Goal: Information Seeking & Learning: Learn about a topic

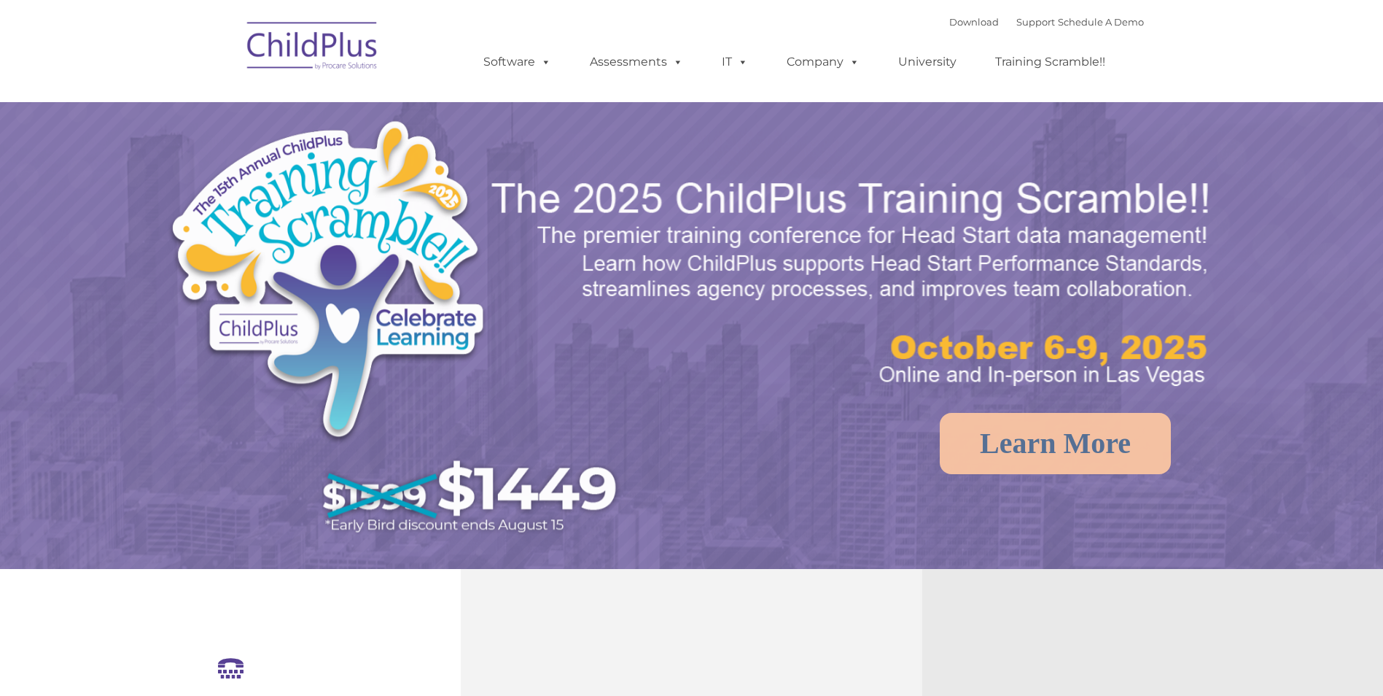
select select "MEDIUM"
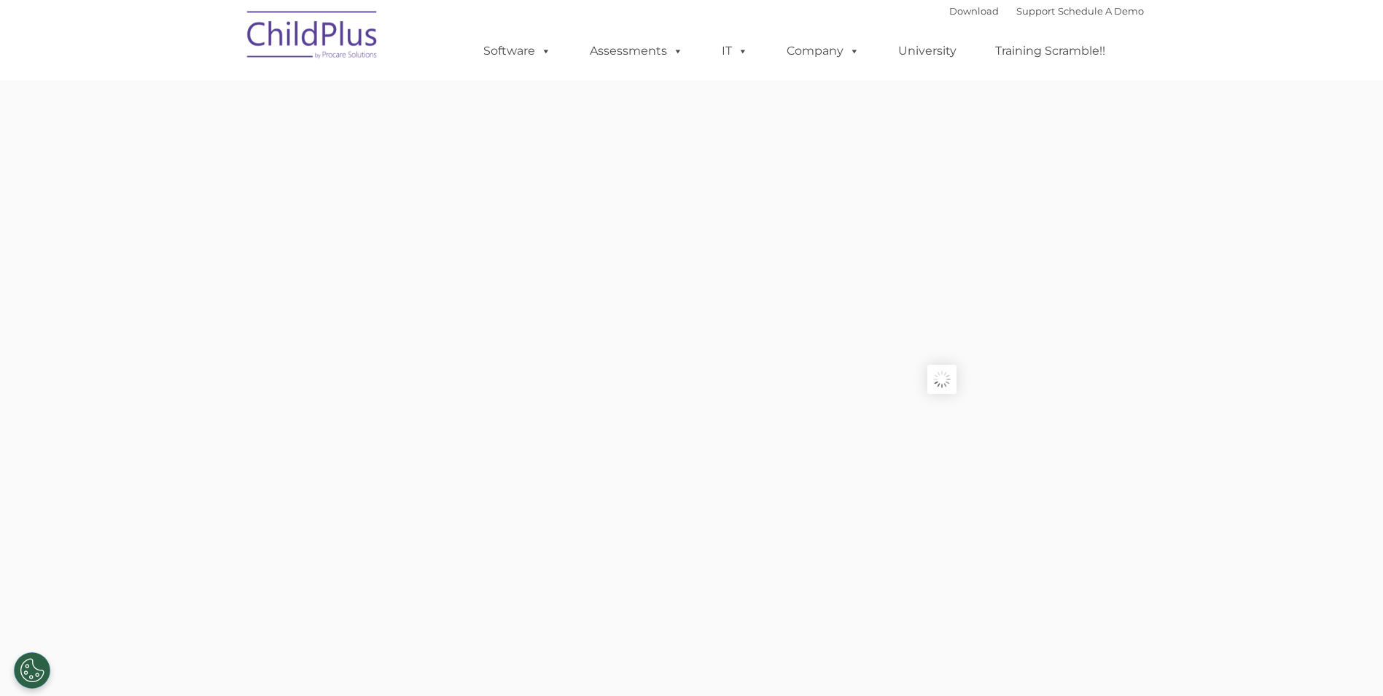
type input ""
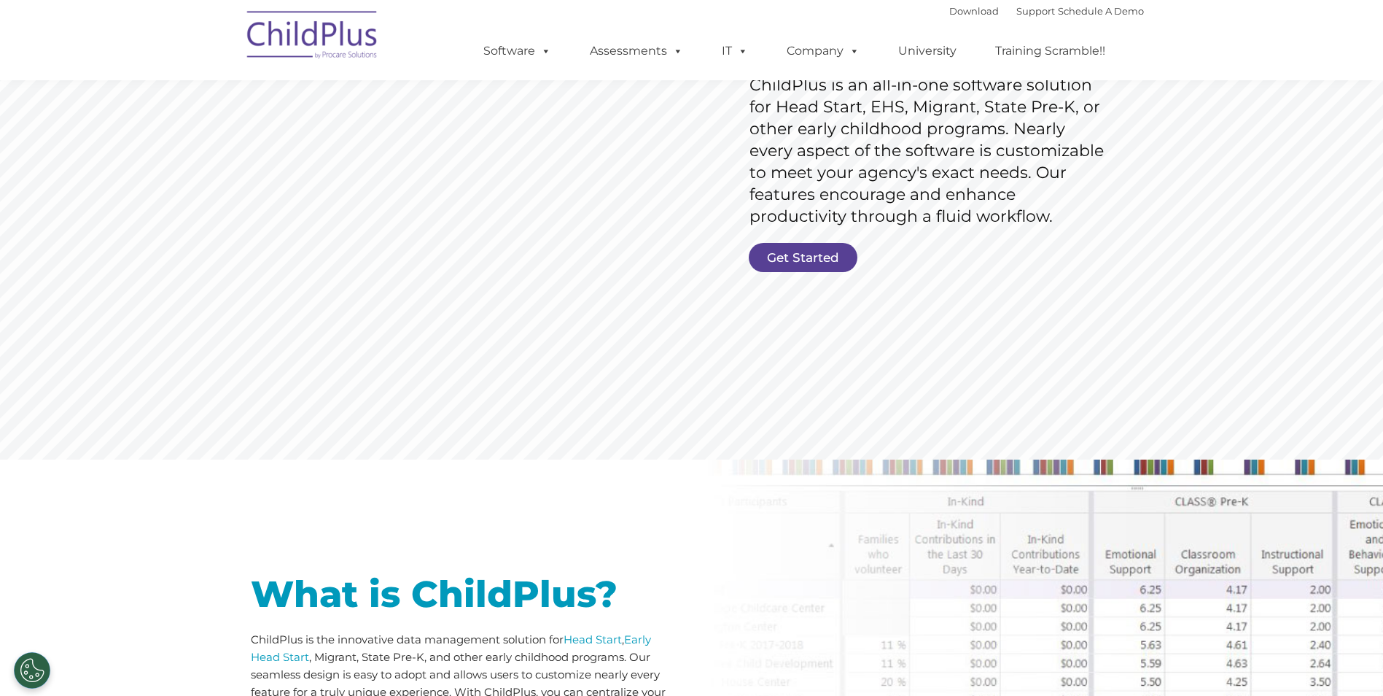
scroll to position [247, 0]
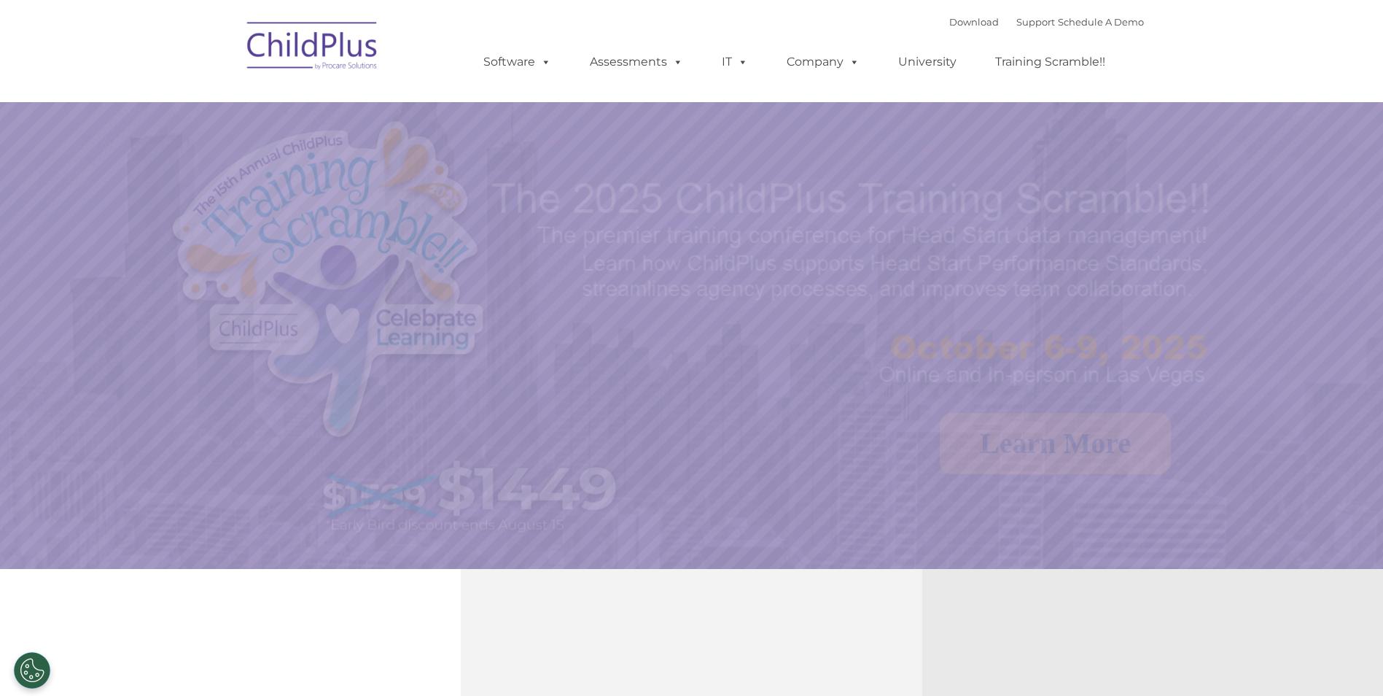
select select "MEDIUM"
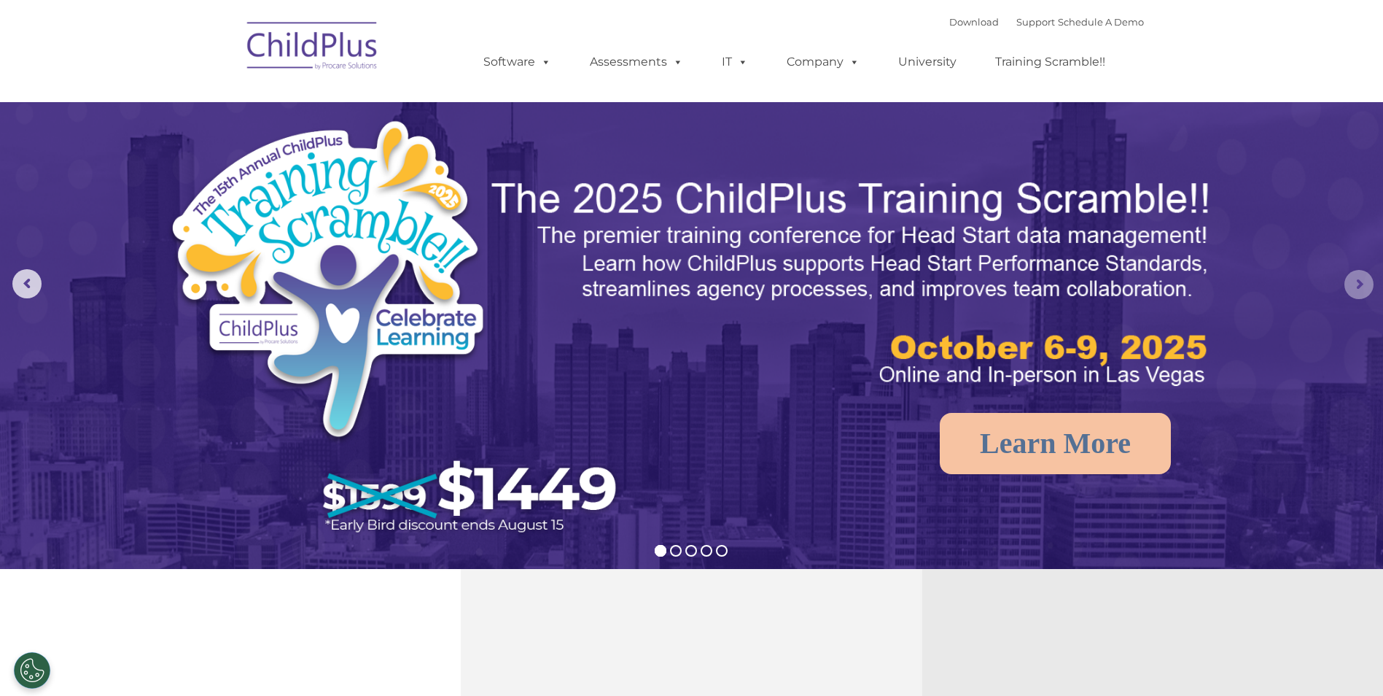
click at [1360, 287] on rs-arrow at bounding box center [1359, 284] width 29 height 29
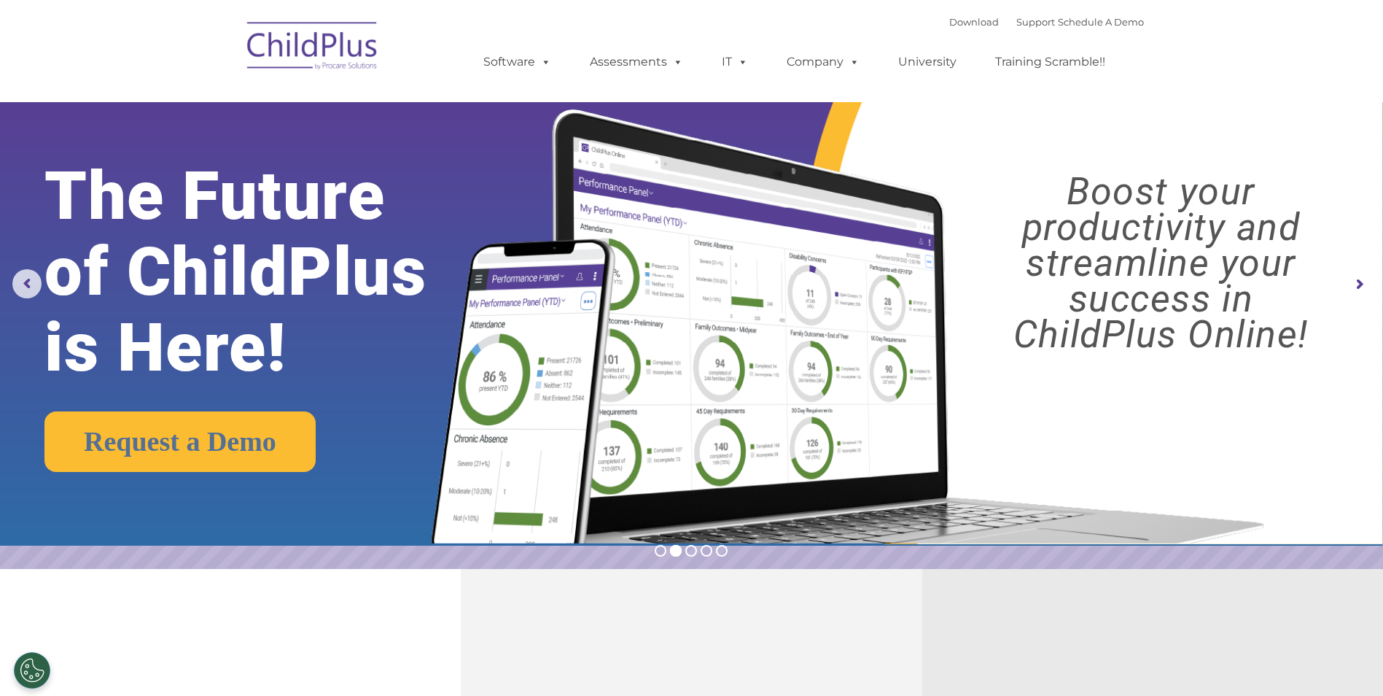
click at [1361, 287] on rs-arrow at bounding box center [1359, 284] width 29 height 29
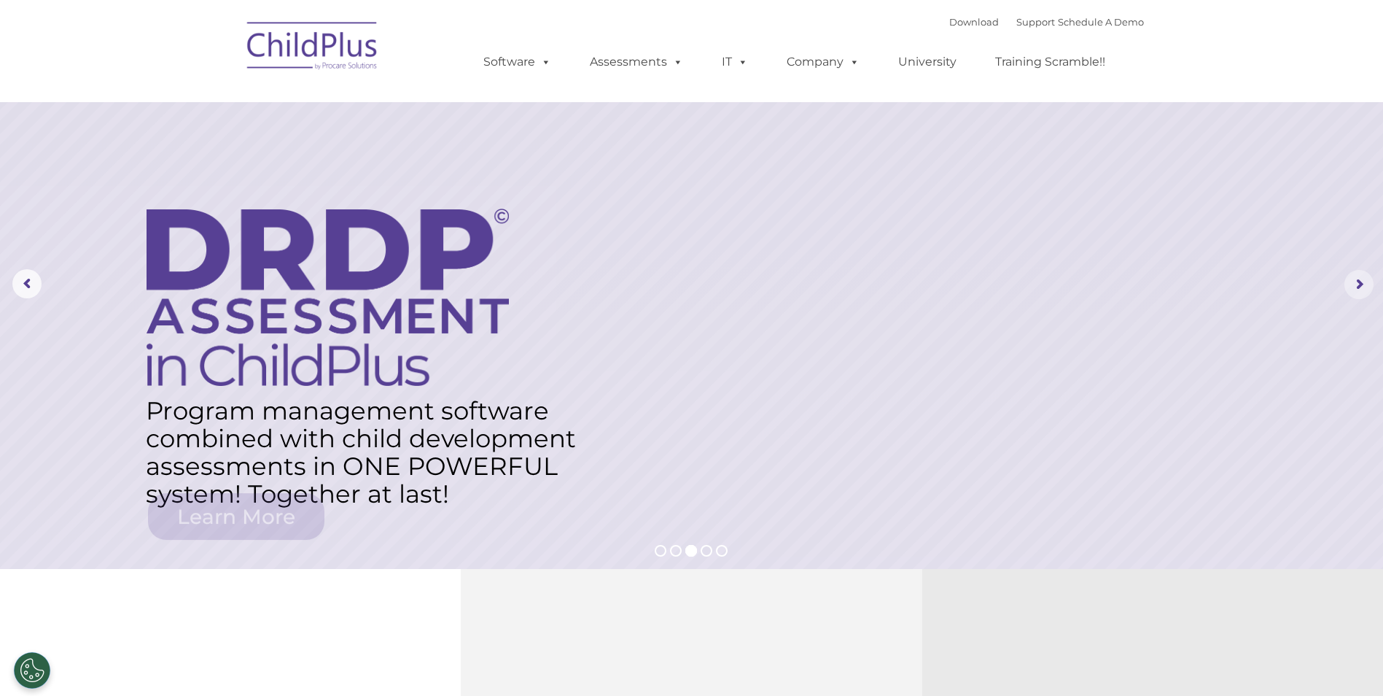
click at [1361, 287] on rs-arrow at bounding box center [1359, 284] width 29 height 29
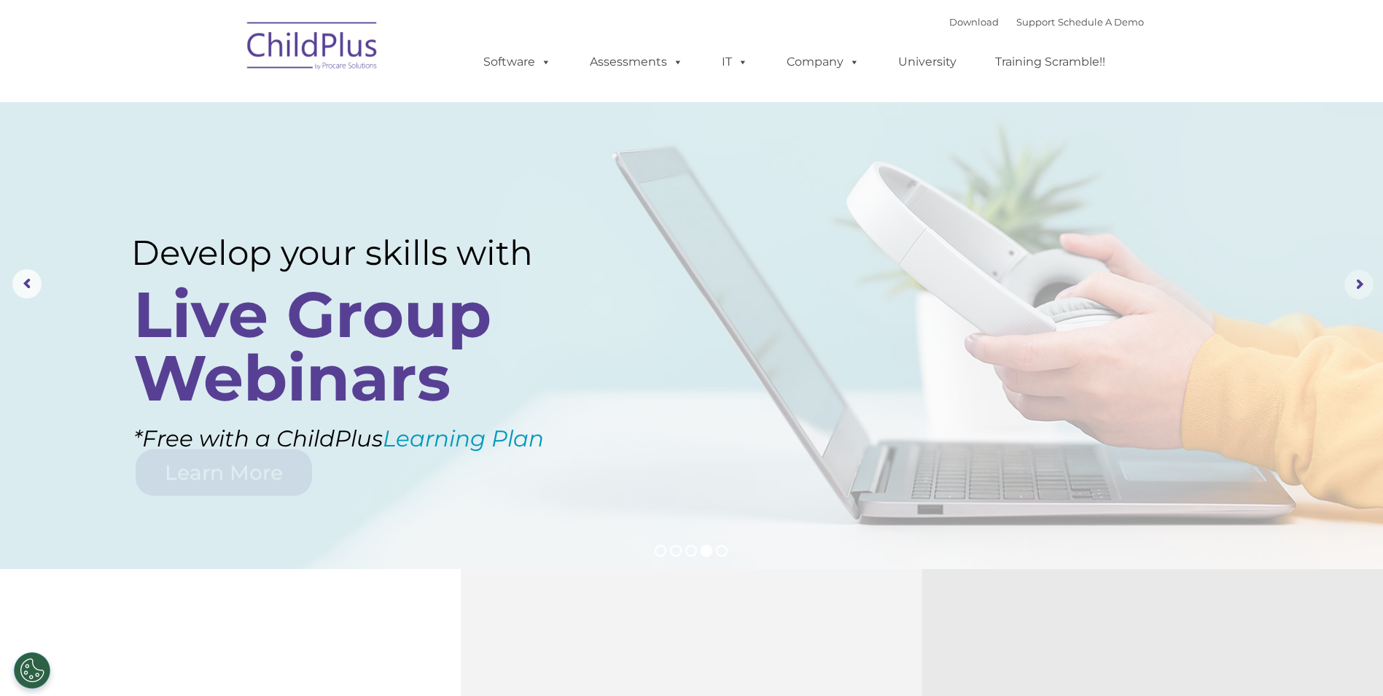
click at [1361, 287] on rs-arrow at bounding box center [1359, 284] width 29 height 29
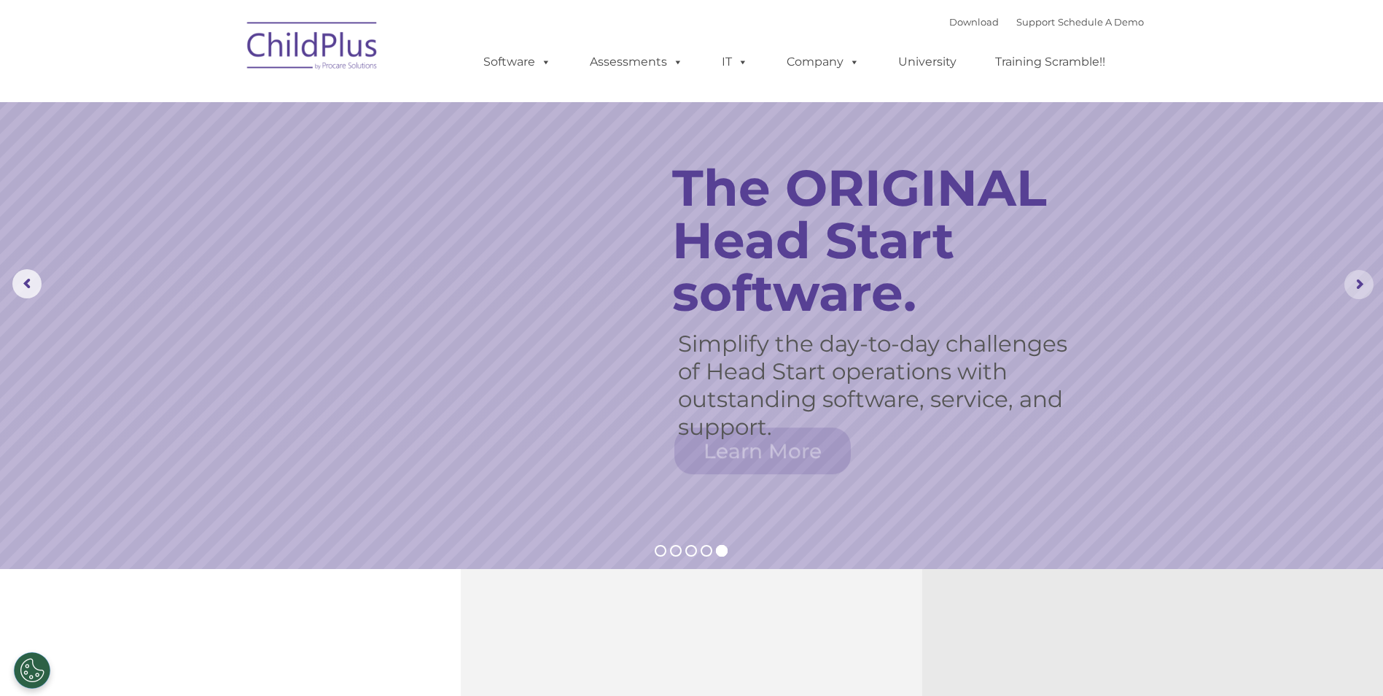
click at [1361, 287] on rs-arrow at bounding box center [1359, 284] width 29 height 29
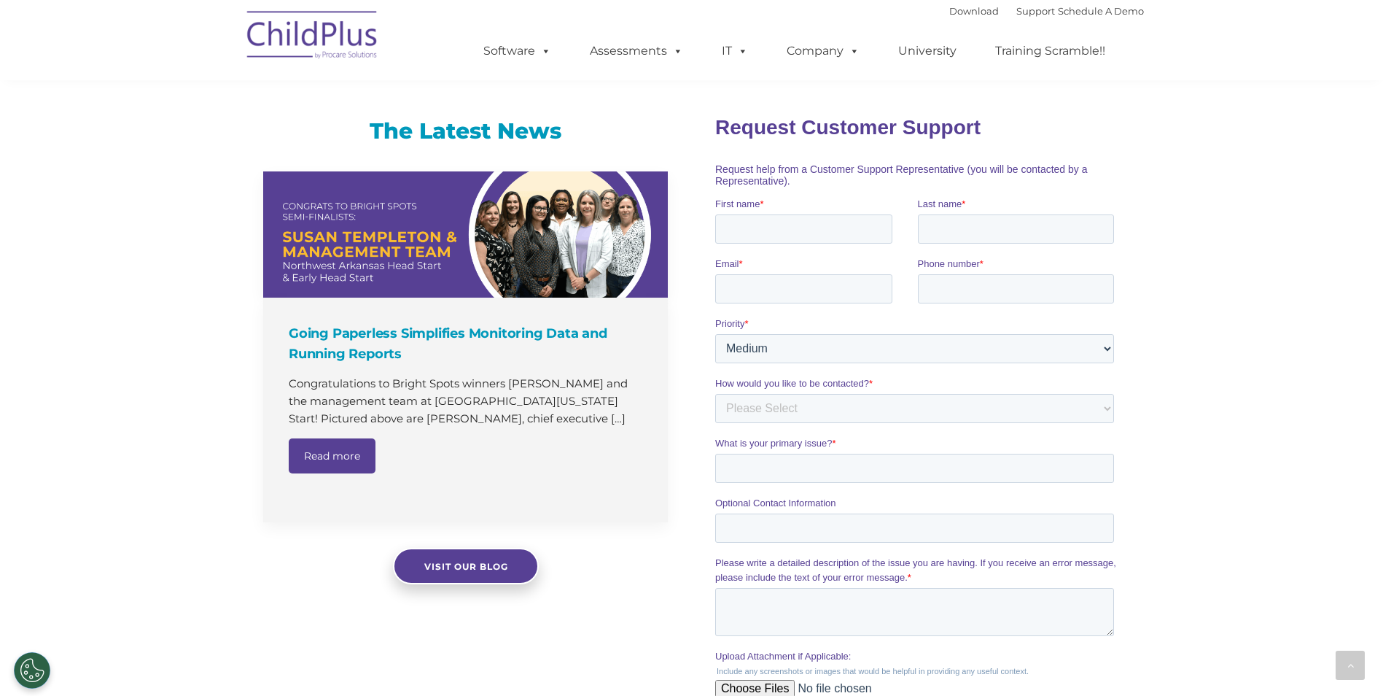
scroll to position [847, 0]
click at [1231, 275] on div "The Latest News Going Paperless Simplifies Monitoring Data and Running Reports …" at bounding box center [691, 463] width 1383 height 755
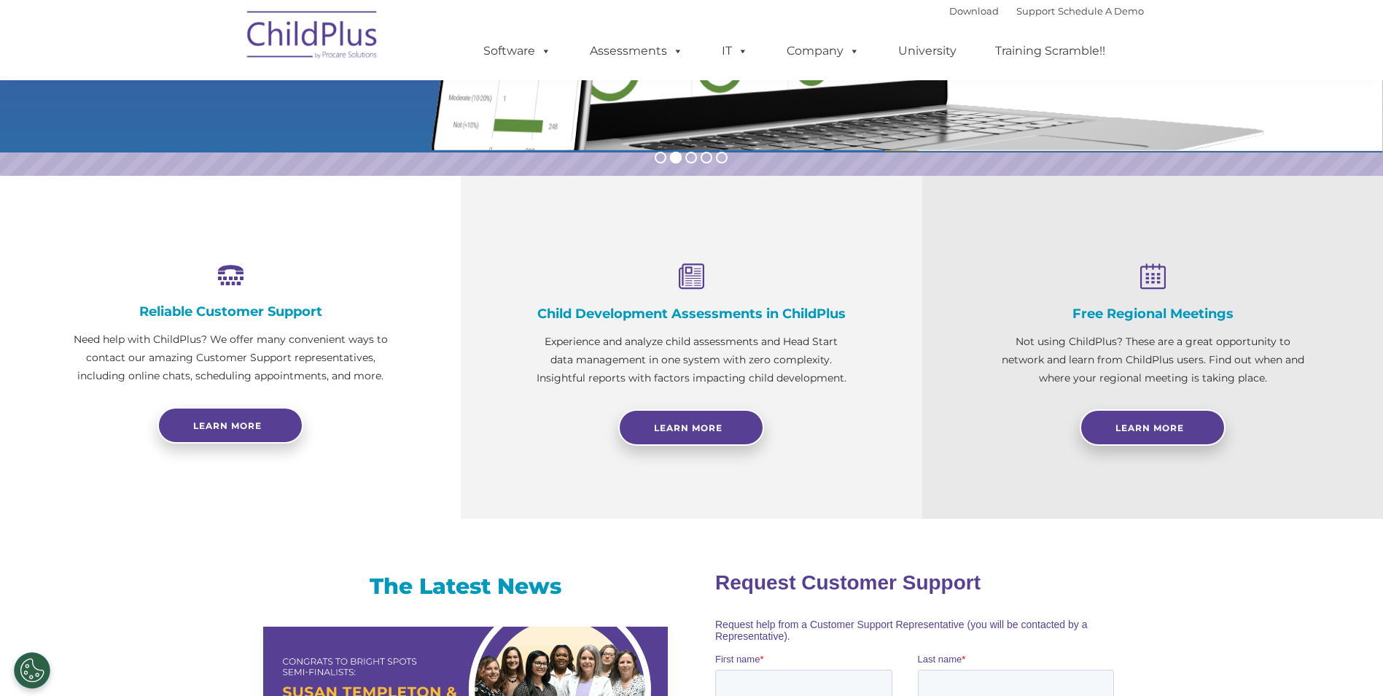
scroll to position [391, 0]
